Goal: Contribute content: Contribute content

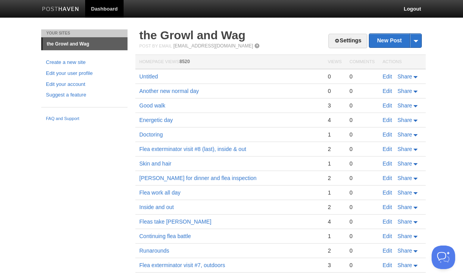
click at [383, 79] on link "Edit" at bounding box center [387, 76] width 9 height 6
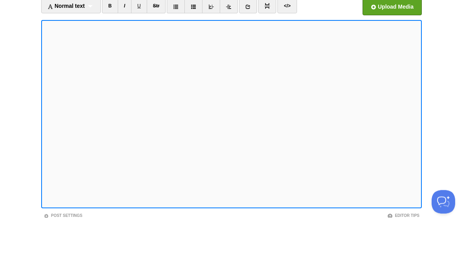
click at [288, 54] on link "</>" at bounding box center [287, 61] width 19 height 15
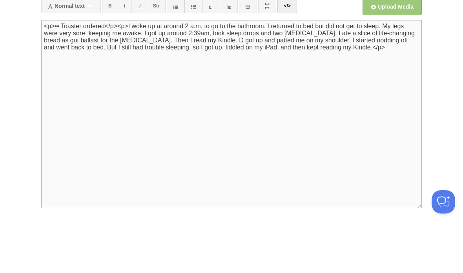
click at [62, 76] on textarea "<p>I woke up at around 2 a.m. to go to the bathroom. I returned to bed but did …" at bounding box center [231, 170] width 381 height 189
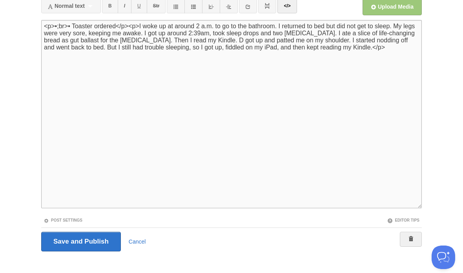
click at [293, 2] on link "</>" at bounding box center [287, 5] width 19 height 15
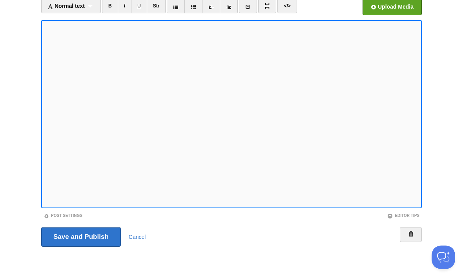
scroll to position [55, 0]
click at [289, 6] on link "</>" at bounding box center [287, 6] width 19 height 15
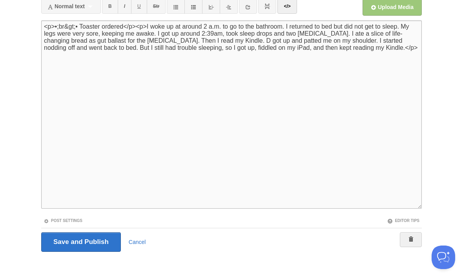
click at [64, 32] on textarea "<p>I woke up at around 2 a.m. to go to the bathroom. I returned to bed but did …" at bounding box center [231, 114] width 381 height 189
click at [91, 41] on textarea "<p>I woke up at around 2 a.m. to go to the bathroom. I returned to bed but did …" at bounding box center [231, 114] width 381 height 189
click at [78, 28] on textarea "<p>I woke up at around 2 a.m. to go to the bathroom. I returned to bed but did …" at bounding box center [231, 114] width 381 height 189
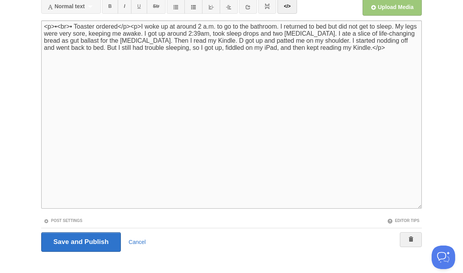
click at [293, 9] on link "</>" at bounding box center [287, 6] width 19 height 15
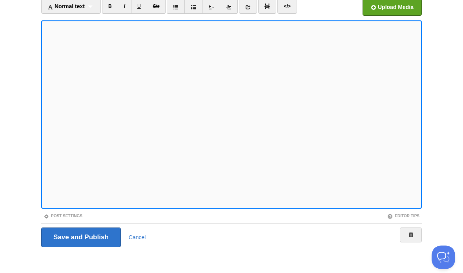
click at [293, 5] on link "</>" at bounding box center [287, 6] width 19 height 15
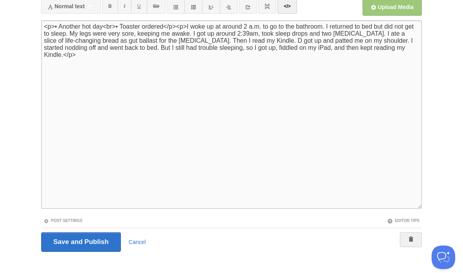
click at [126, 26] on textarea "<p>I woke up at around 2 a.m. to go to the bathroom. I returned to bed but did …" at bounding box center [231, 114] width 381 height 189
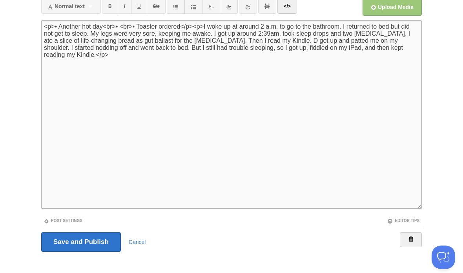
click at [118, 31] on textarea "<p>I woke up at around 2 a.m. to go to the bathroom. I returned to bed but did …" at bounding box center [231, 114] width 381 height 189
click at [125, 27] on textarea "<p>I woke up at around 2 a.m. to go to the bathroom. I returned to bed but did …" at bounding box center [231, 114] width 381 height 189
click at [106, 26] on textarea "<p>I woke up at around 2 a.m. to go to the bathroom. I returned to bed but did …" at bounding box center [231, 114] width 381 height 189
click at [125, 27] on textarea "<p>I woke up at around 2 a.m. to go to the bathroom. I returned to bed but did …" at bounding box center [231, 114] width 381 height 189
click at [121, 29] on textarea "<p>I woke up at around 2 a.m. to go to the bathroom. I returned to bed but did …" at bounding box center [231, 114] width 381 height 189
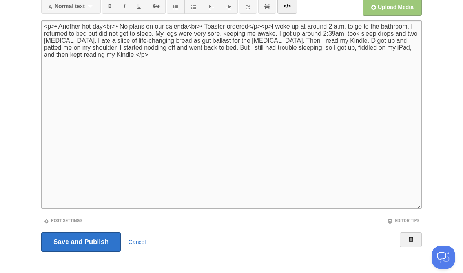
type textarea "<p>• Another hot day<br>• No plans on our calendar<br>• Toaster ordered</p><p>I…"
click at [292, 9] on link "</>" at bounding box center [287, 6] width 19 height 15
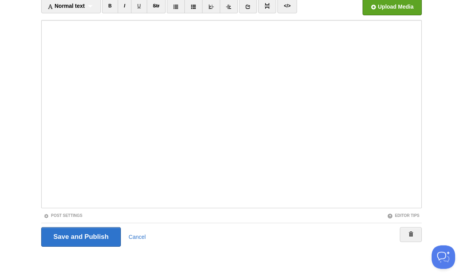
scroll to position [56, 0]
click at [103, 243] on input "Save and Publish" at bounding box center [81, 237] width 80 height 20
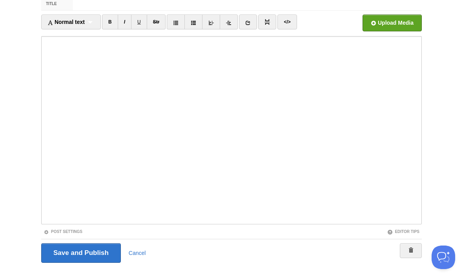
scroll to position [29, 0]
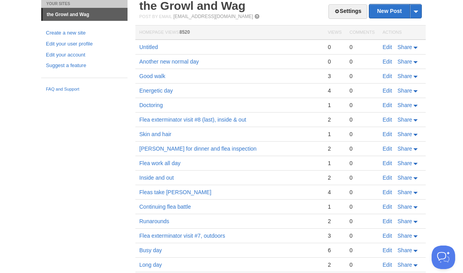
click at [386, 45] on link "Edit" at bounding box center [387, 47] width 9 height 6
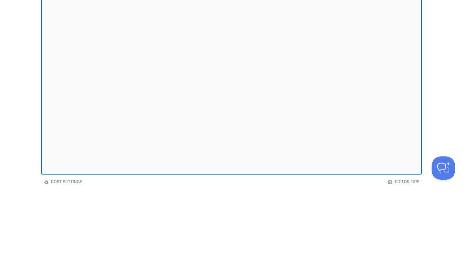
scroll to position [59, 0]
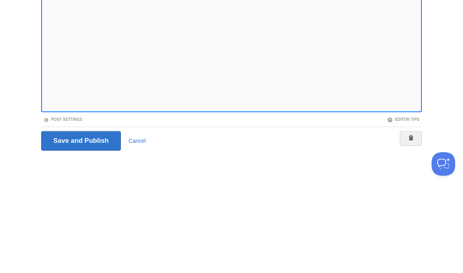
click at [440, 61] on body "Dashboard Logout Post saved × Your Sites the Growl and Wag Create a new site Ed…" at bounding box center [231, 107] width 463 height 332
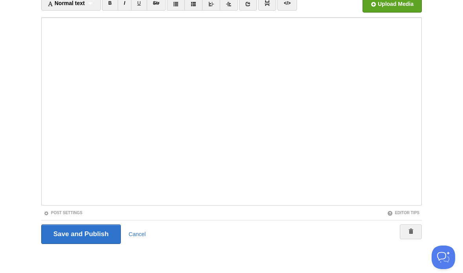
click at [102, 238] on input "Save and Publish" at bounding box center [81, 235] width 80 height 20
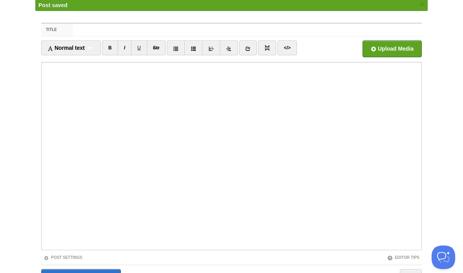
scroll to position [29, 0]
